Goal: Ask a question

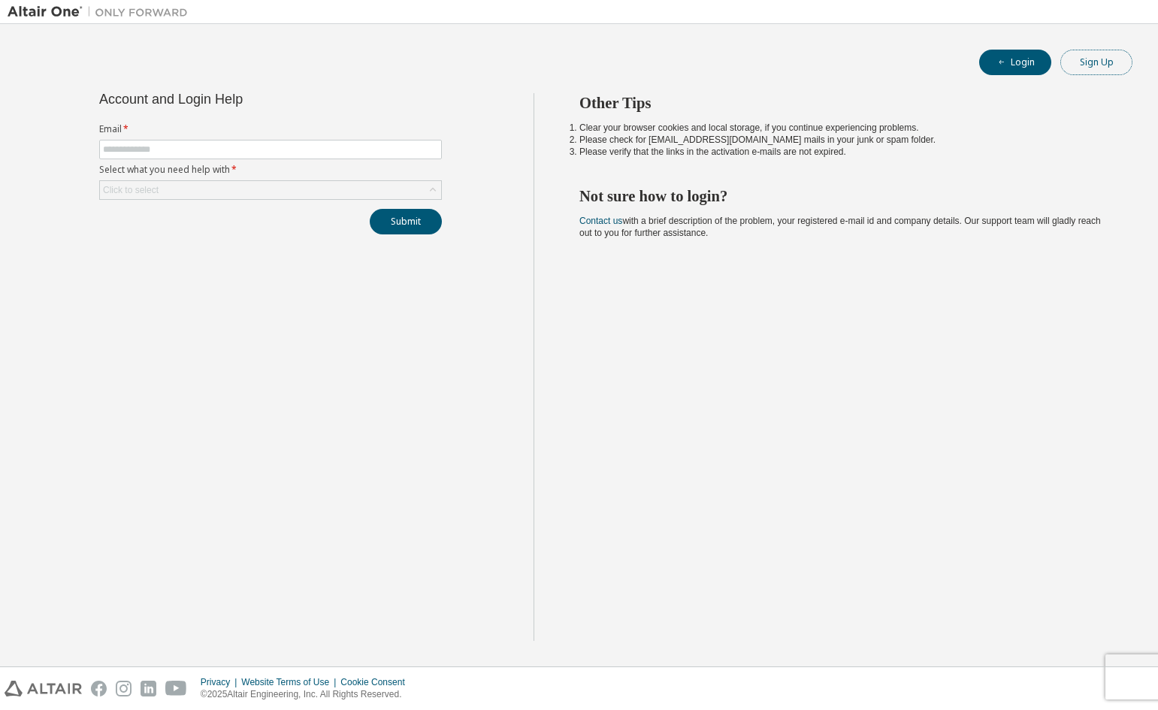
click at [1104, 66] on button "Sign Up" at bounding box center [1096, 63] width 72 height 26
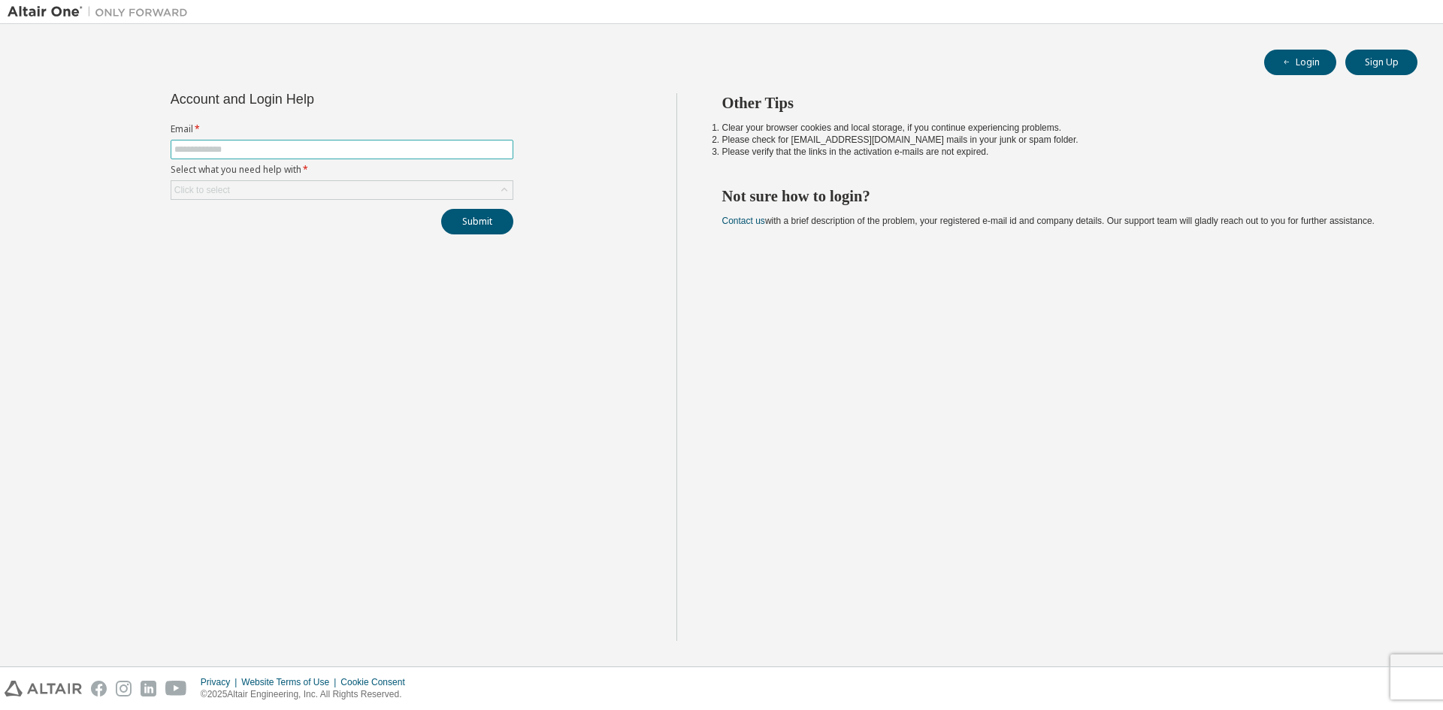
click at [245, 149] on input "text" at bounding box center [341, 150] width 335 height 12
type input "**********"
click at [270, 189] on div "Click to select" at bounding box center [341, 190] width 341 height 18
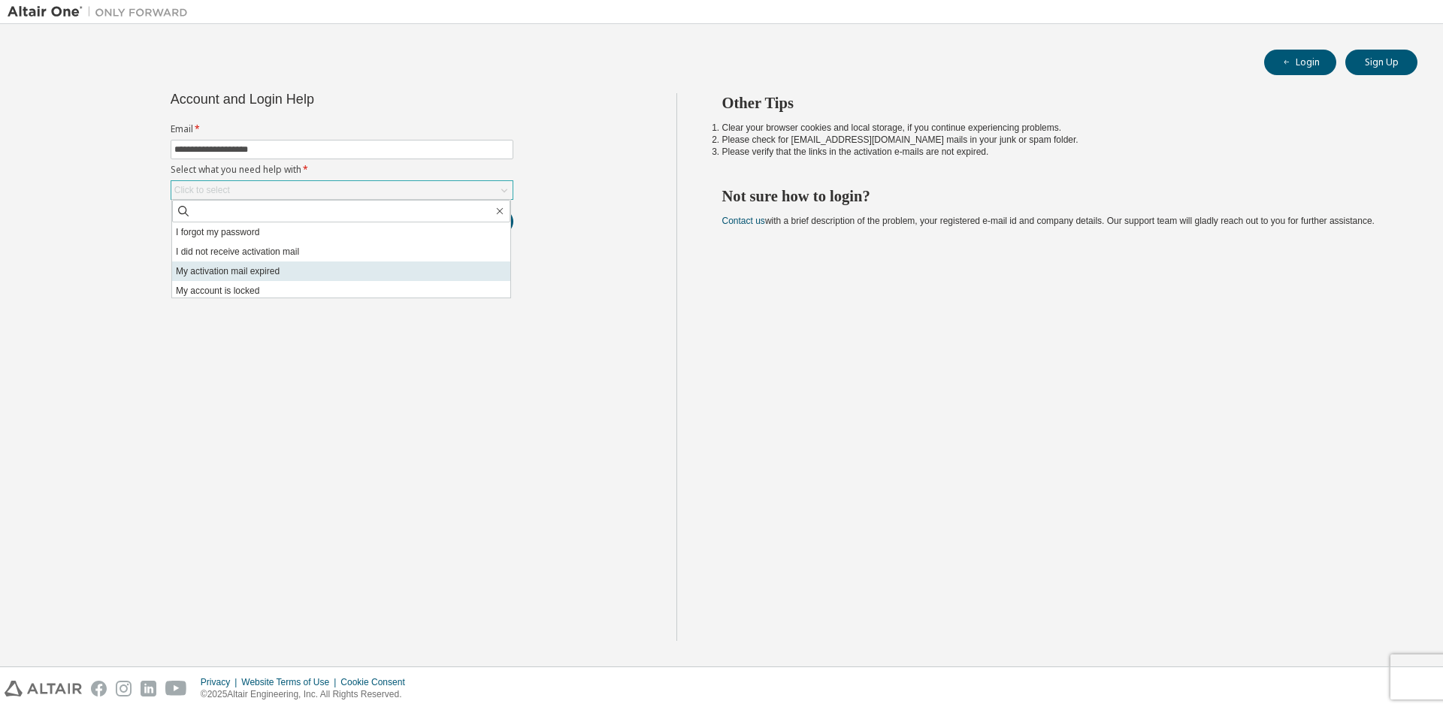
scroll to position [42, 0]
click at [249, 295] on li "I don't know but can't login" at bounding box center [341, 288] width 338 height 20
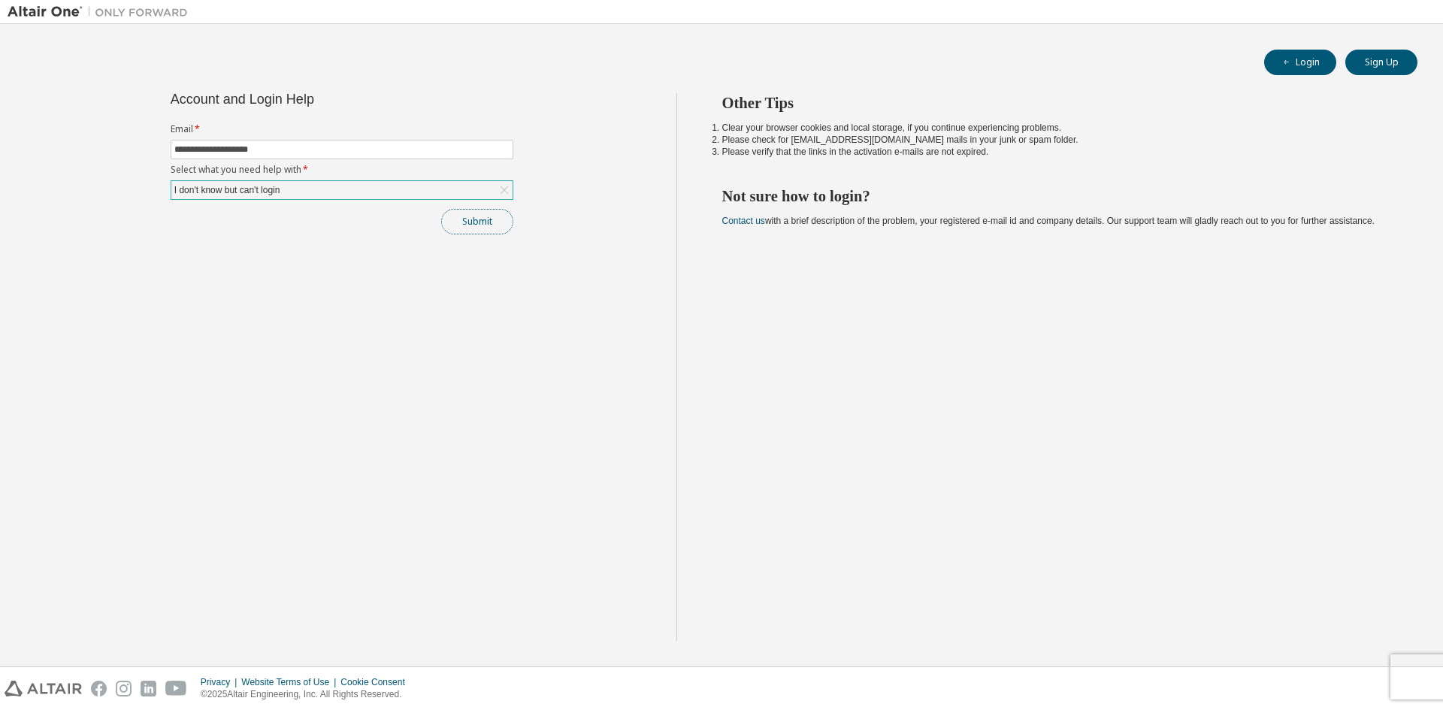
click at [482, 216] on button "Submit" at bounding box center [477, 222] width 72 height 26
click at [475, 220] on button "Submit" at bounding box center [477, 222] width 72 height 26
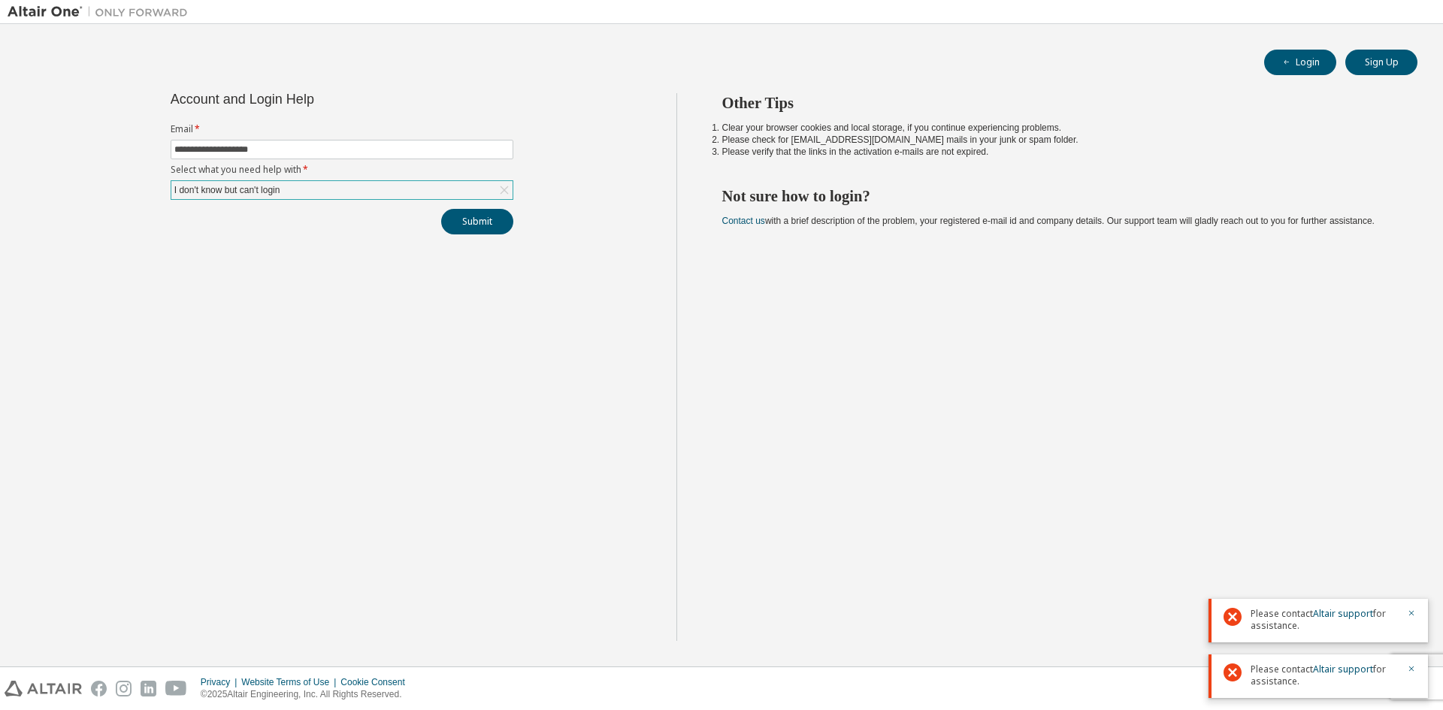
click at [1400, 613] on div at bounding box center [1406, 620] width 18 height 24
click at [1412, 614] on icon "button" at bounding box center [1410, 613] width 9 height 9
click at [1412, 664] on icon "button" at bounding box center [1410, 668] width 9 height 9
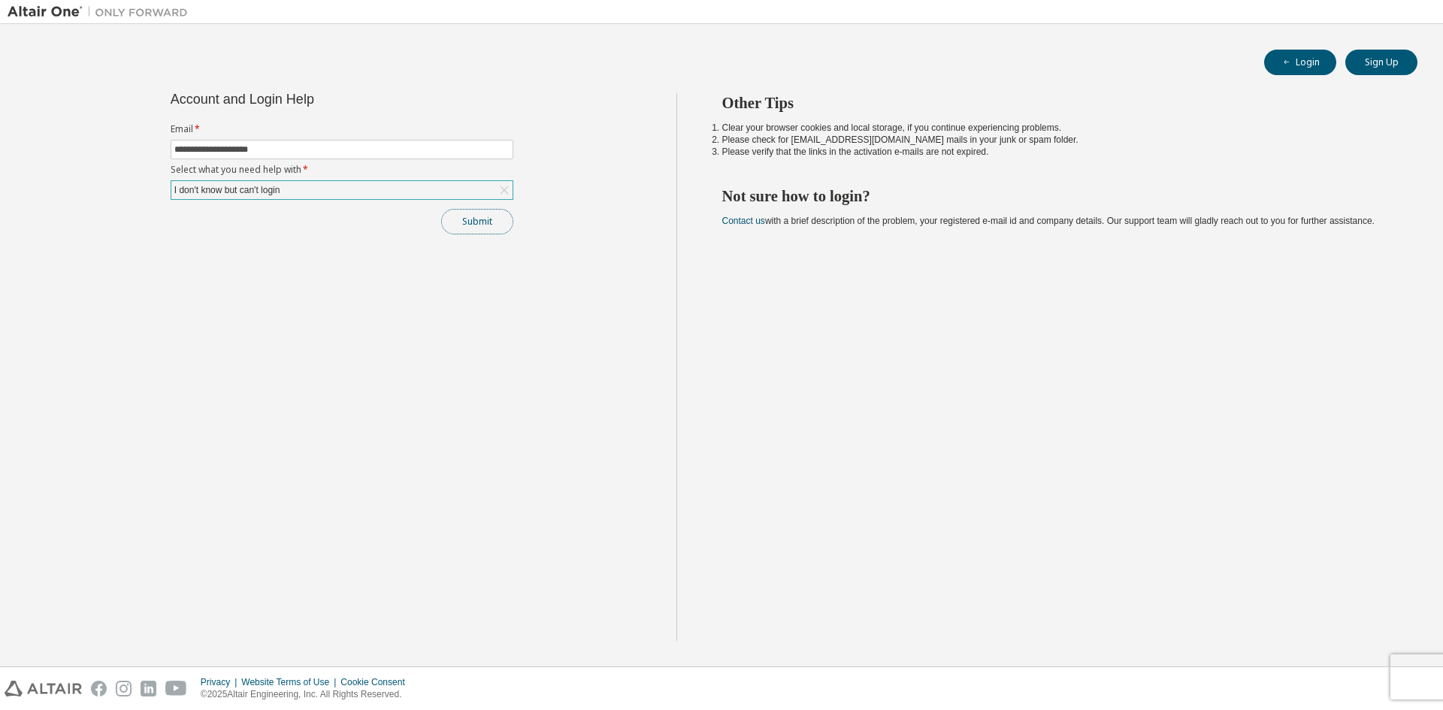
click at [467, 225] on button "Submit" at bounding box center [477, 222] width 72 height 26
